Goal: Find contact information: Find contact information

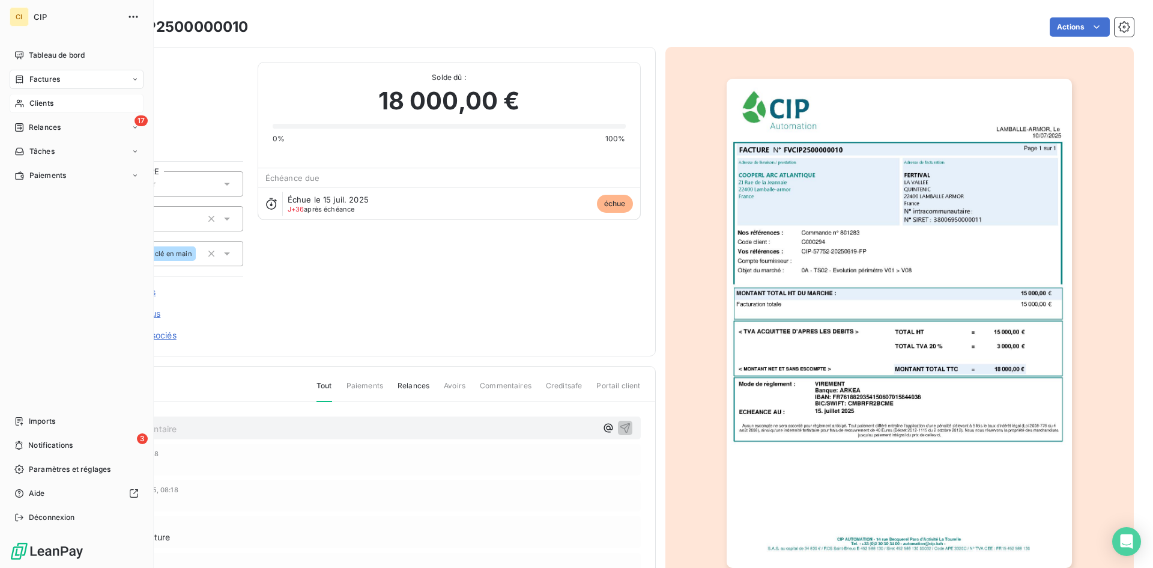
click at [46, 104] on span "Clients" at bounding box center [41, 103] width 24 height 11
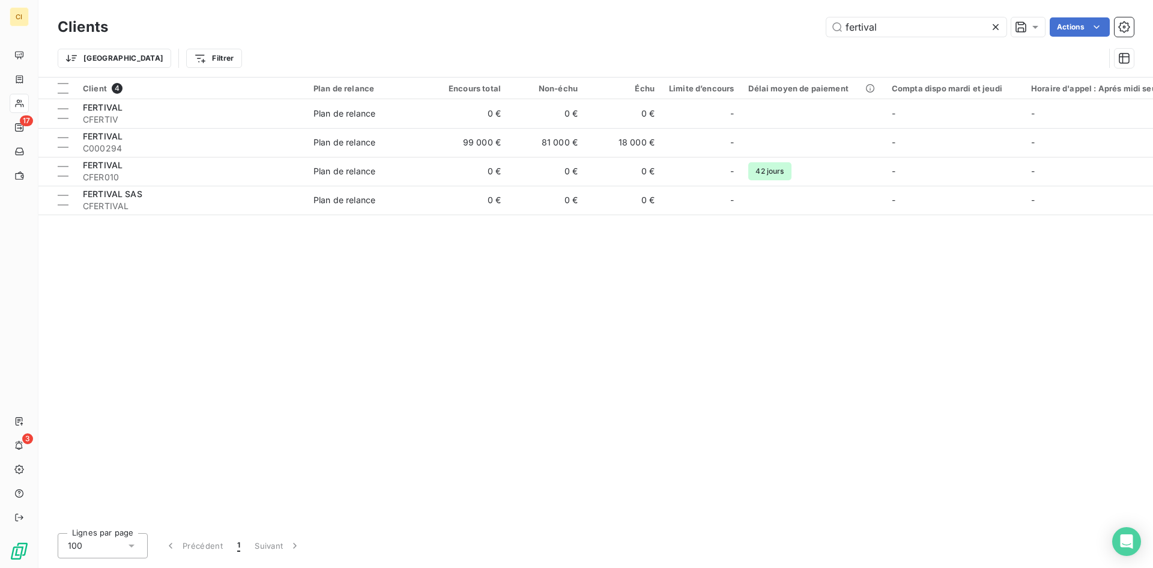
drag, startPoint x: 901, startPoint y: 22, endPoint x: 777, endPoint y: 41, distance: 124.6
click at [777, 41] on div "Clients fertival Actions Trier Filtrer" at bounding box center [596, 45] width 1077 height 62
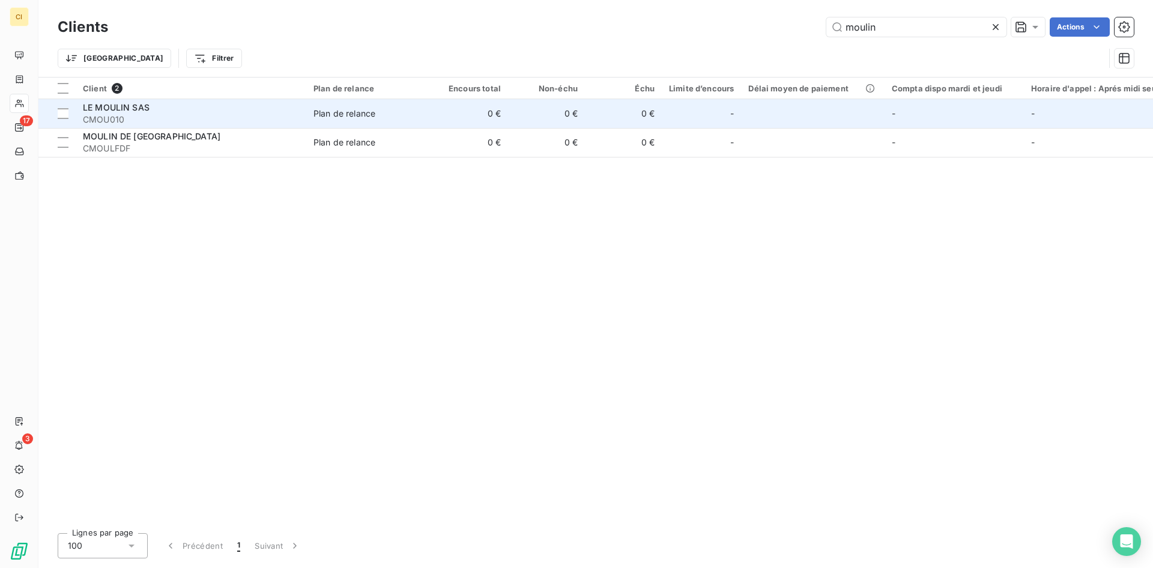
type input "moulin"
click at [100, 112] on span "LE MOULIN SAS" at bounding box center [116, 107] width 67 height 10
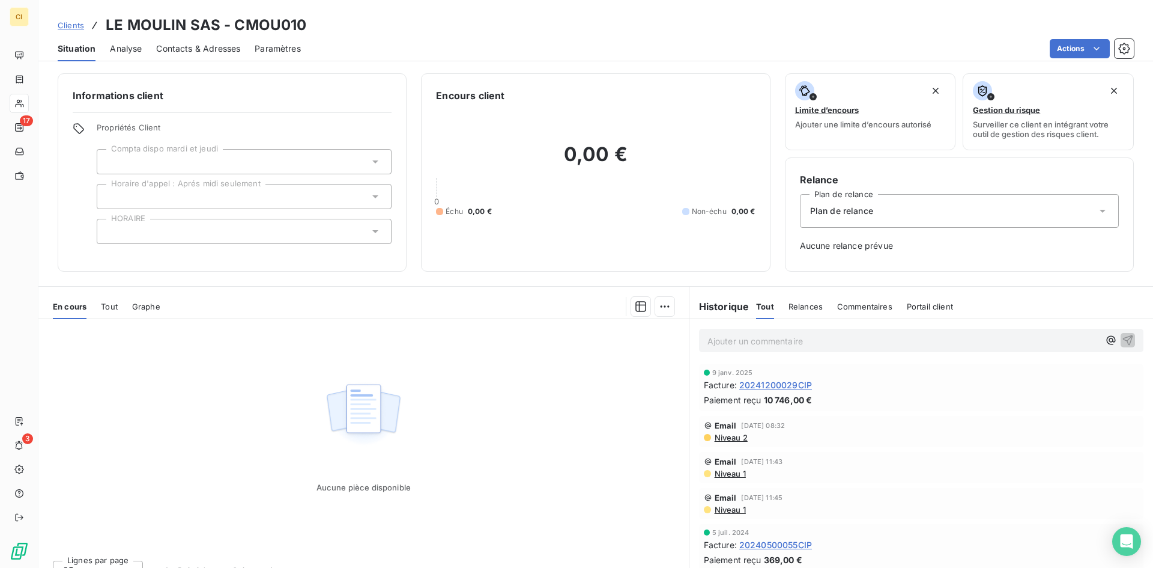
click at [231, 51] on span "Contacts & Adresses" at bounding box center [198, 49] width 84 height 12
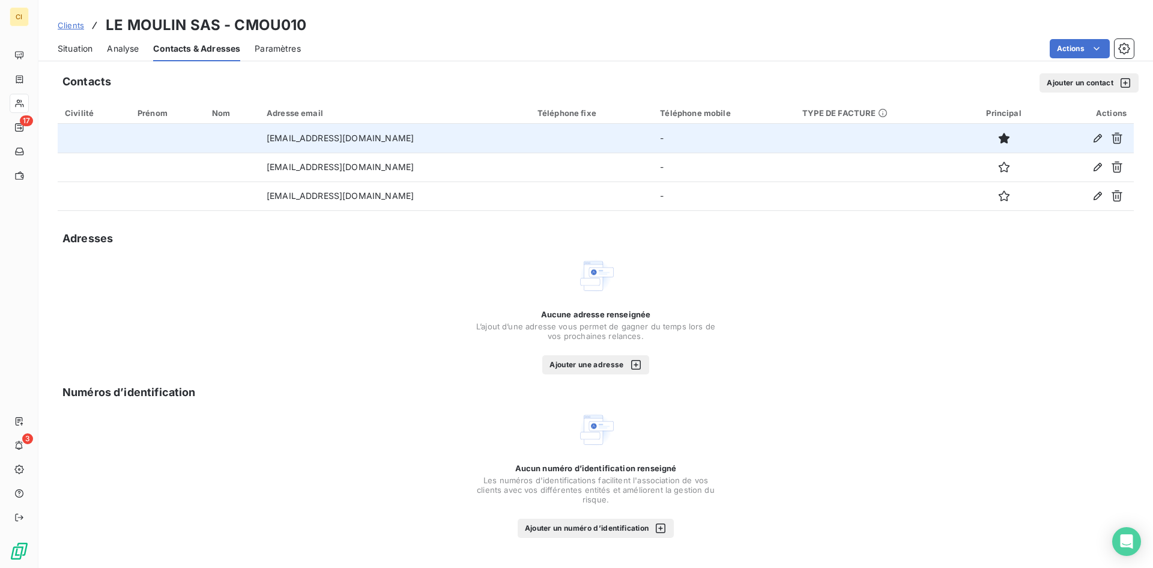
click at [368, 141] on td "[EMAIL_ADDRESS][DOMAIN_NAME]" at bounding box center [395, 138] width 271 height 29
drag, startPoint x: 369, startPoint y: 139, endPoint x: 252, endPoint y: 132, distance: 117.4
click at [252, 132] on tr "[EMAIL_ADDRESS][DOMAIN_NAME] -" at bounding box center [596, 138] width 1077 height 29
copy tr "[EMAIL_ADDRESS][DOMAIN_NAME]"
